Goal: Task Accomplishment & Management: Manage account settings

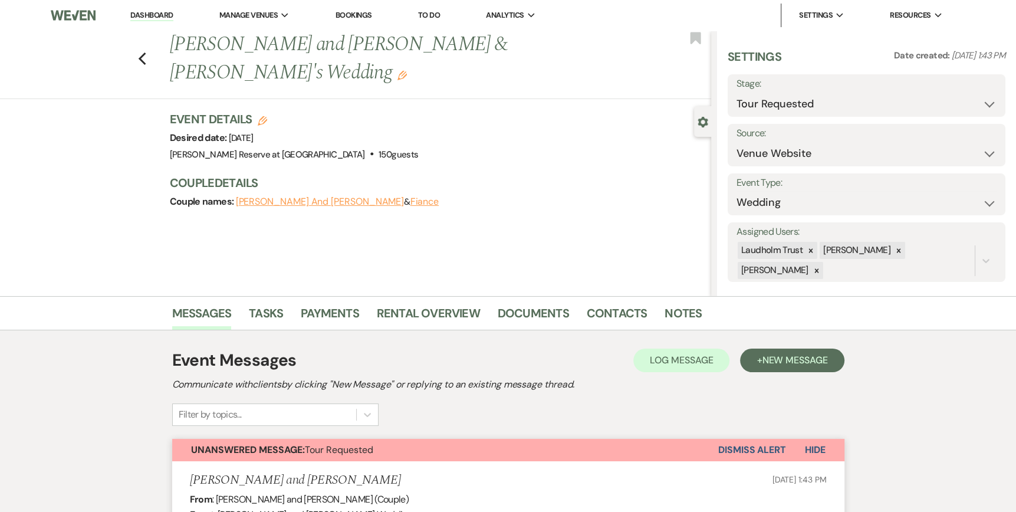
click at [147, 16] on link "Dashboard" at bounding box center [151, 15] width 42 height 11
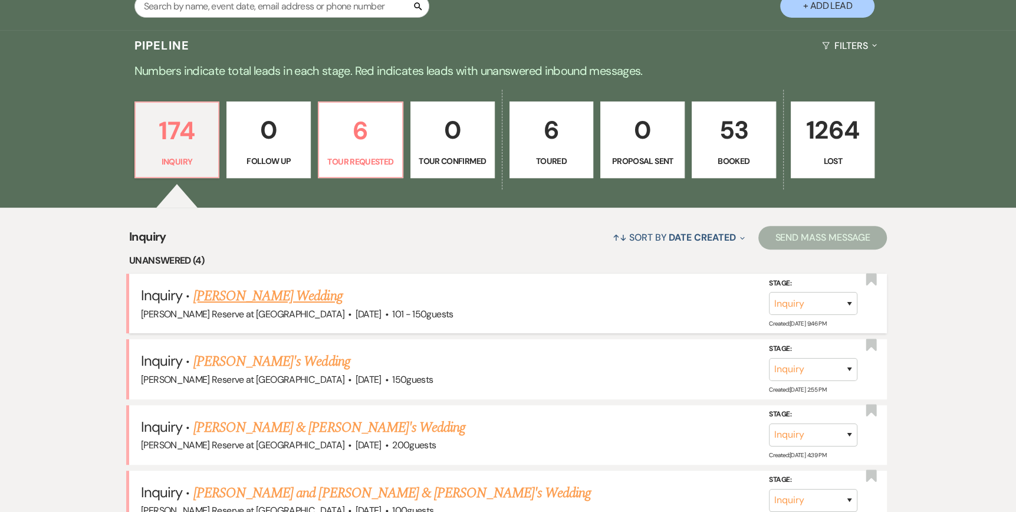
scroll to position [295, 0]
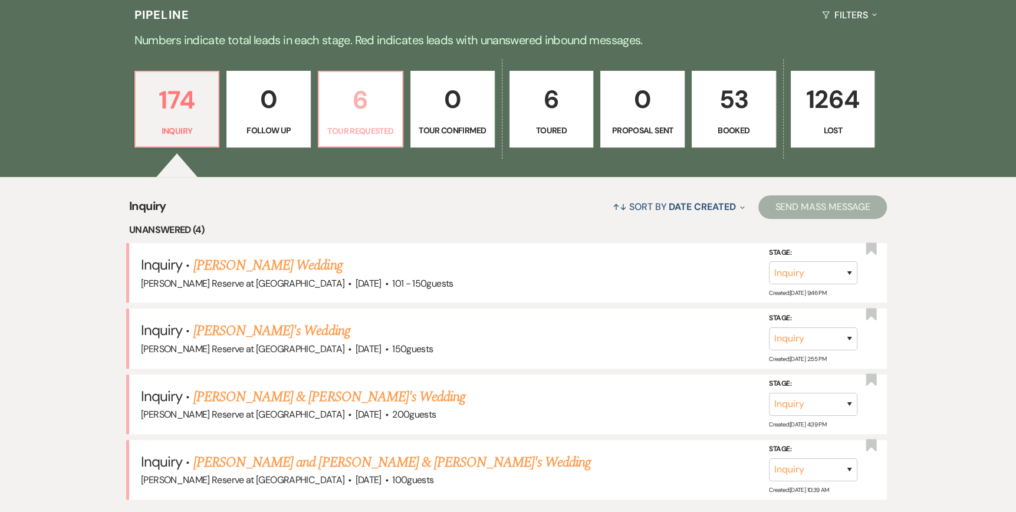
click at [358, 121] on link "6 Tour Requested" at bounding box center [360, 109] width 85 height 77
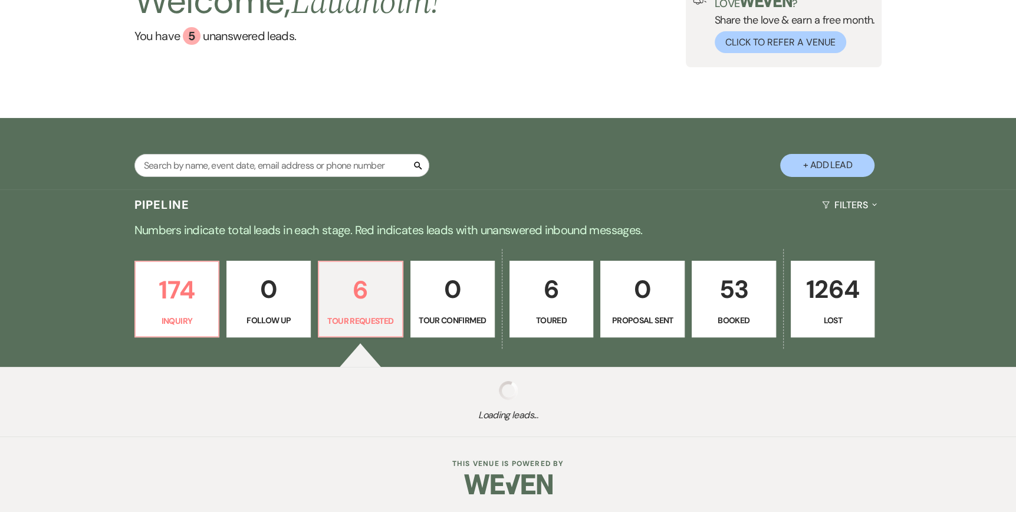
select select "2"
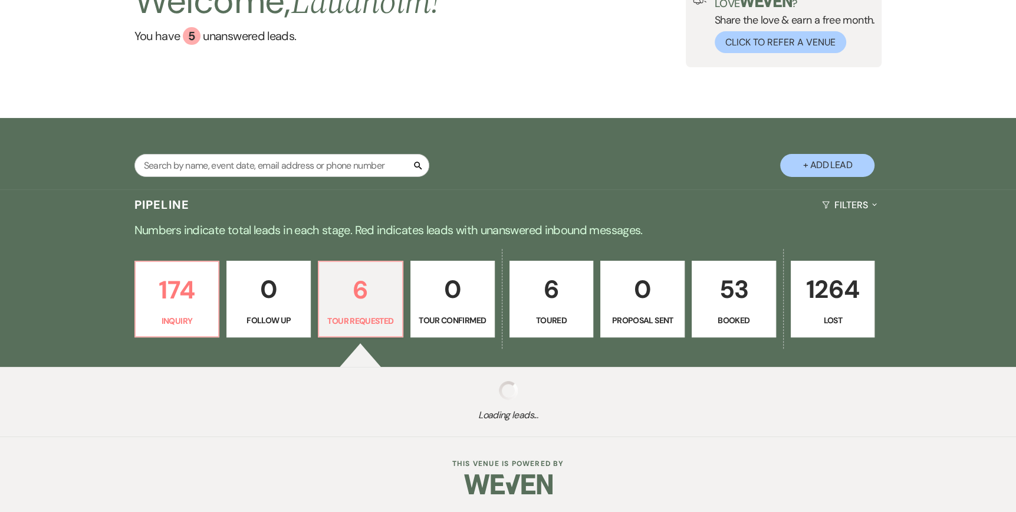
select select "2"
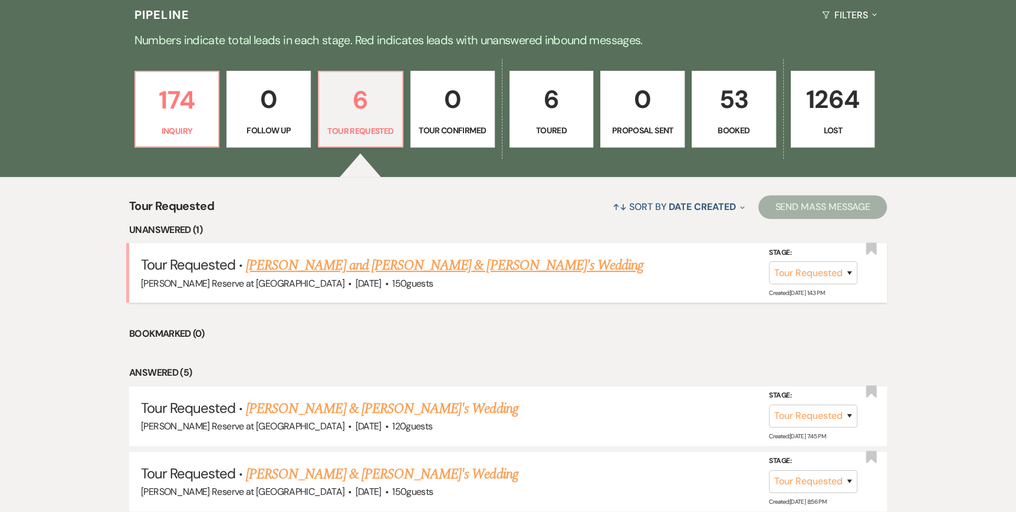
click at [355, 267] on link "[PERSON_NAME] and [PERSON_NAME] & [PERSON_NAME]'s Wedding" at bounding box center [444, 265] width 397 height 21
select select "2"
select select "5"
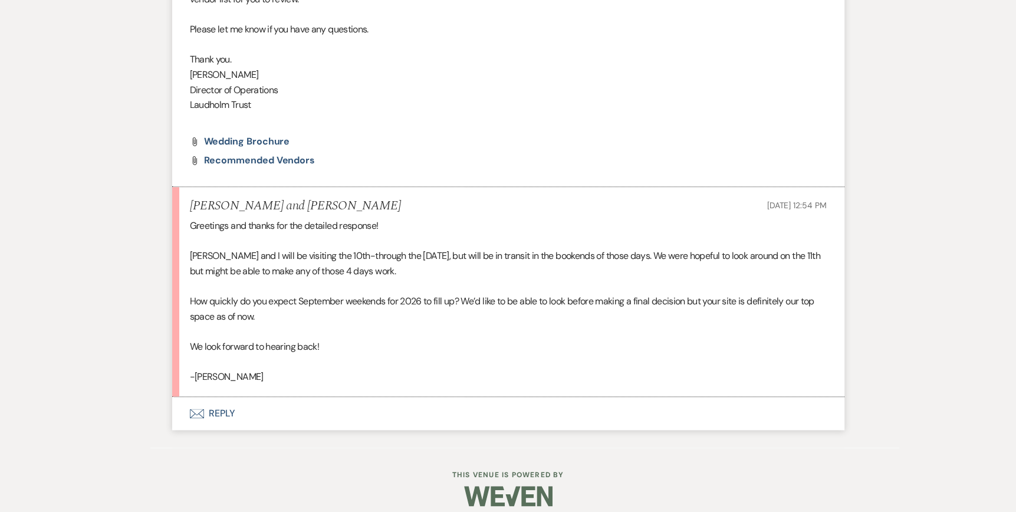
scroll to position [1008, 0]
